Goal: Navigation & Orientation: Understand site structure

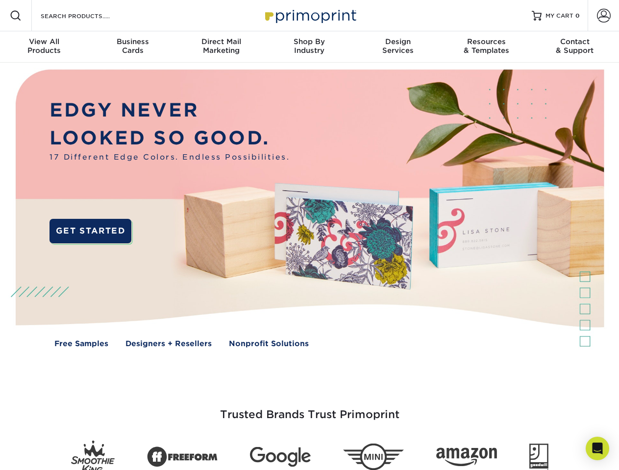
click at [309, 235] on img at bounding box center [309, 216] width 613 height 306
click at [16, 16] on span at bounding box center [16, 16] width 12 height 12
click at [603, 16] on span at bounding box center [604, 16] width 14 height 14
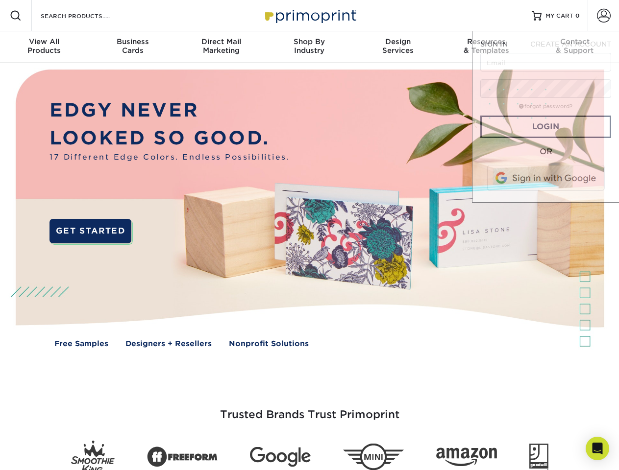
click at [44, 47] on div "View All Products" at bounding box center [44, 46] width 88 height 18
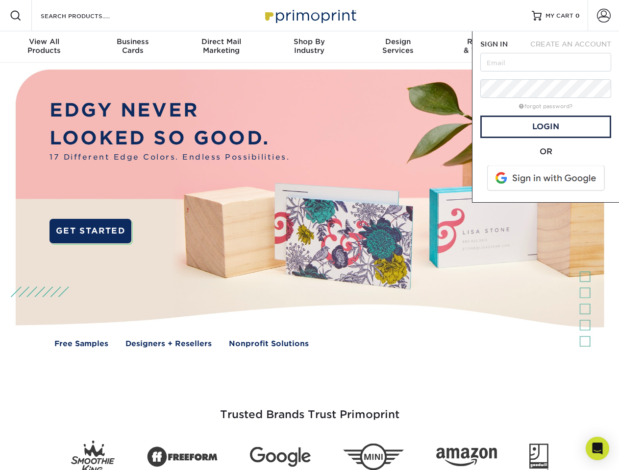
click at [132, 47] on div "Business Cards" at bounding box center [132, 46] width 88 height 18
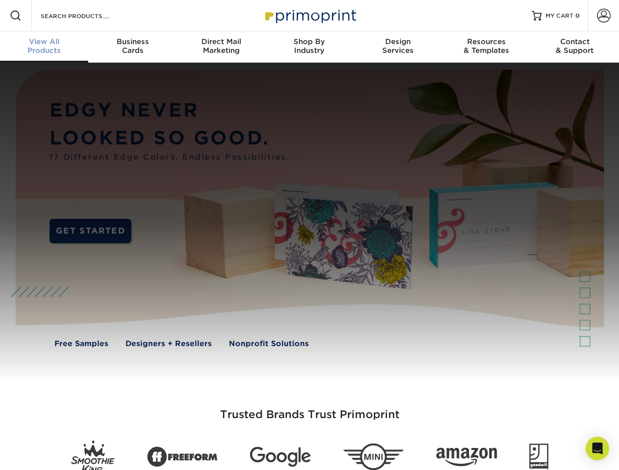
click at [221, 47] on div "Direct Mail Marketing" at bounding box center [221, 46] width 88 height 18
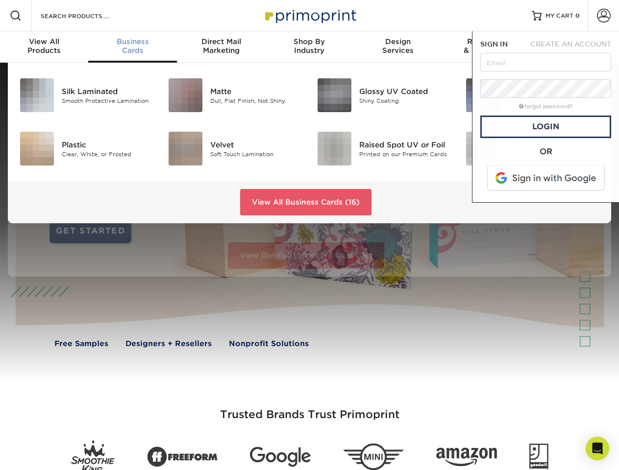
click at [309, 47] on div "Shop By Industry" at bounding box center [309, 46] width 88 height 18
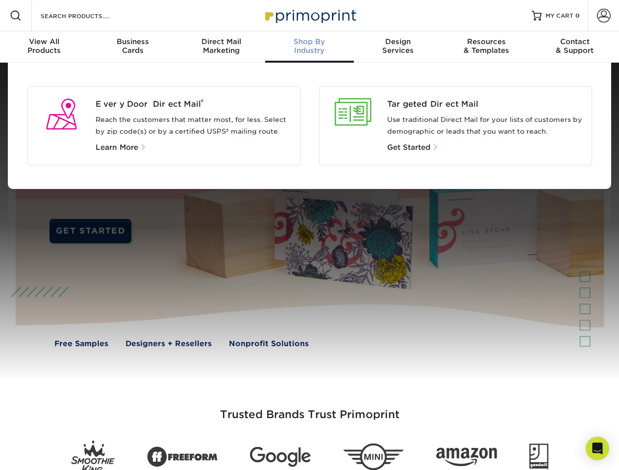
click at [398, 47] on div "Design Services" at bounding box center [398, 46] width 88 height 18
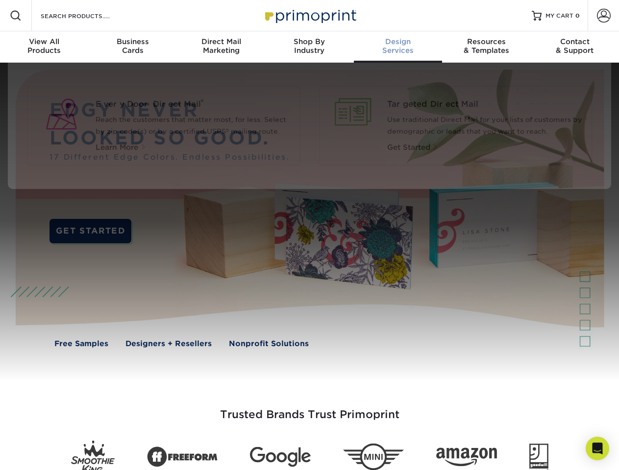
click at [486, 47] on div "Resources & Templates" at bounding box center [486, 46] width 88 height 18
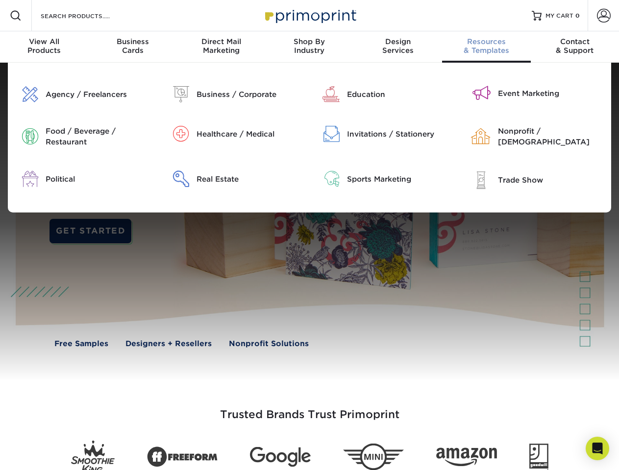
click at [575, 47] on div "Contact & Support" at bounding box center [575, 46] width 88 height 18
